Goal: Check status: Check status

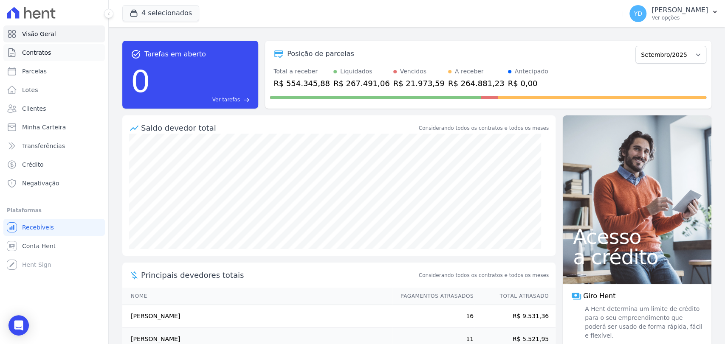
click at [42, 51] on span "Contratos" at bounding box center [36, 52] width 29 height 8
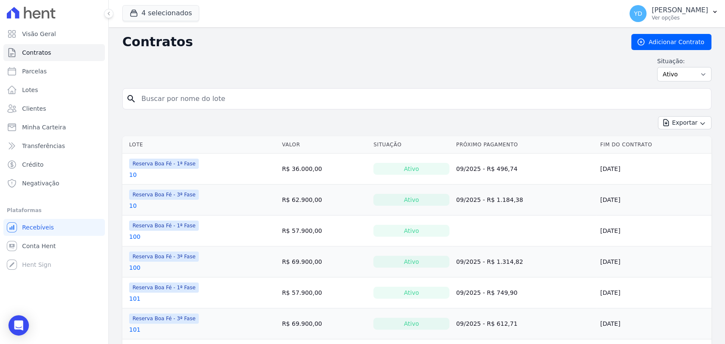
drag, startPoint x: 283, startPoint y: 86, endPoint x: 284, endPoint y: 93, distance: 7.3
click at [283, 86] on div "Contratos Adicionar Contrato Situação: Ativo Todos Pausado Distratado Rascunho …" at bounding box center [416, 61] width 589 height 54
click at [284, 96] on input "search" at bounding box center [421, 98] width 571 height 17
type input "218"
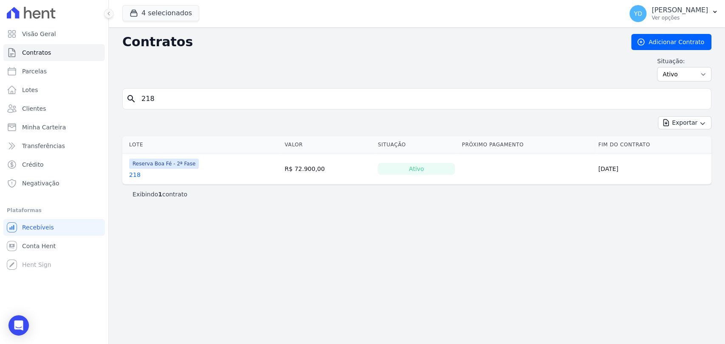
click at [175, 100] on input "218" at bounding box center [421, 98] width 571 height 17
type input "173"
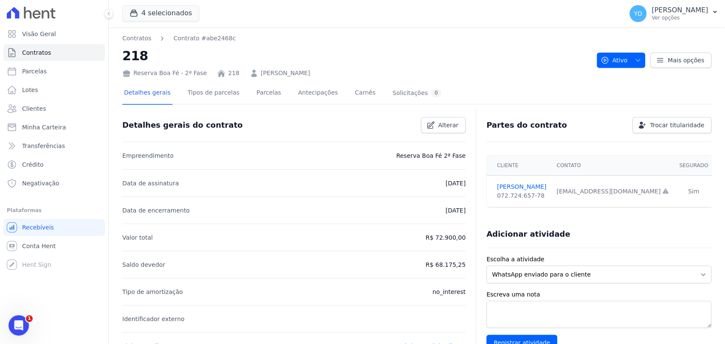
click at [229, 56] on h2 "218" at bounding box center [356, 55] width 468 height 19
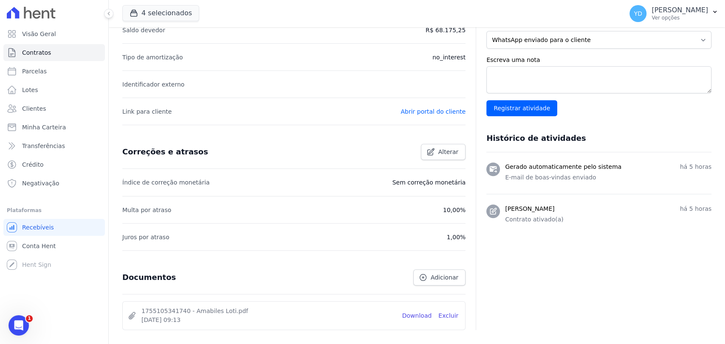
scroll to position [234, 0]
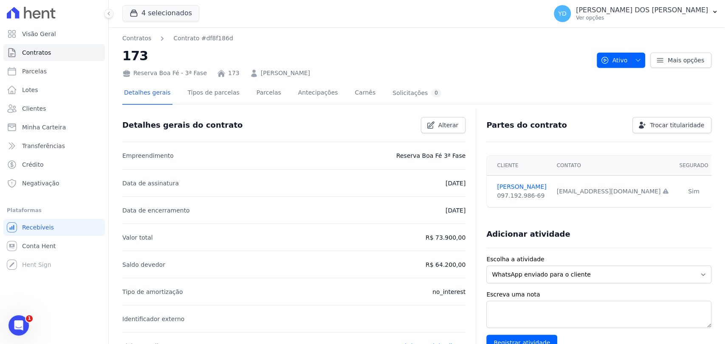
scroll to position [338, 0]
